Goal: Task Accomplishment & Management: Use online tool/utility

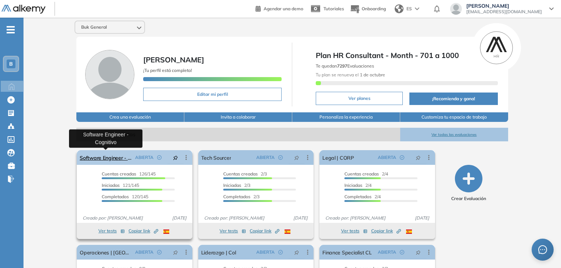
click at [105, 156] on link "Software Engineer - Cognitivo" at bounding box center [106, 157] width 52 height 15
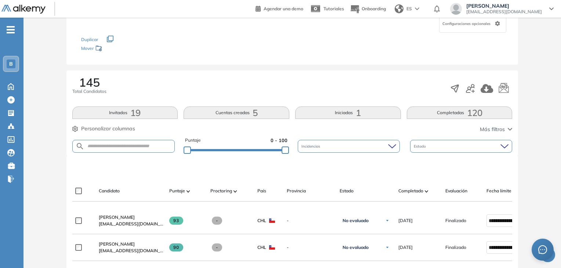
scroll to position [37, 0]
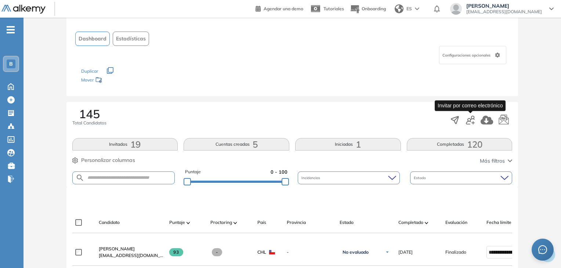
click at [468, 121] on icon "button" at bounding box center [470, 120] width 9 height 9
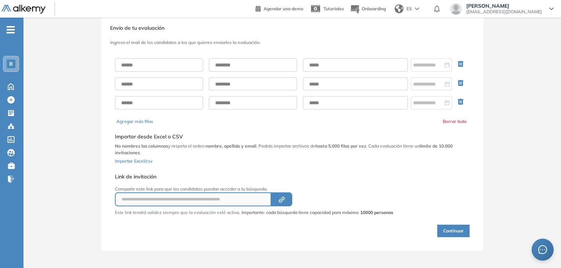
scroll to position [15, 0]
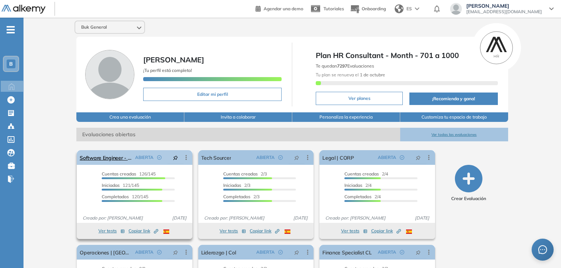
click at [91, 158] on link "Software Engineer - Cognitivo" at bounding box center [106, 157] width 52 height 15
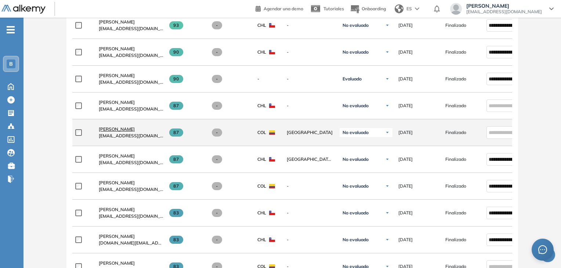
scroll to position [264, 0]
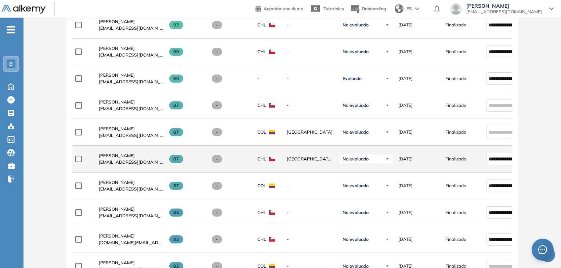
drag, startPoint x: 172, startPoint y: 162, endPoint x: 182, endPoint y: 162, distance: 9.5
click at [182, 162] on span at bounding box center [176, 159] width 14 height 8
drag, startPoint x: 174, startPoint y: 161, endPoint x: 181, endPoint y: 161, distance: 7.0
click at [181, 161] on span "87" at bounding box center [176, 159] width 14 height 8
drag, startPoint x: 177, startPoint y: 161, endPoint x: 172, endPoint y: 161, distance: 4.4
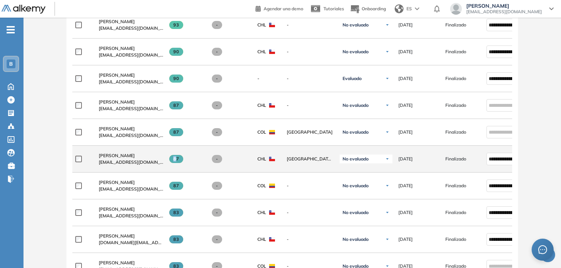
click at [172, 161] on span "87" at bounding box center [176, 159] width 14 height 8
